Goal: Transaction & Acquisition: Subscribe to service/newsletter

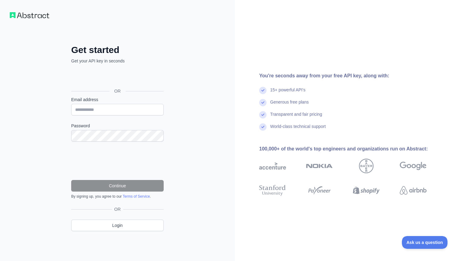
click at [68, 56] on div "Get started Get your API key in seconds OR Email address Password Continue By s…" at bounding box center [117, 142] width 117 height 196
